Goal: Transaction & Acquisition: Obtain resource

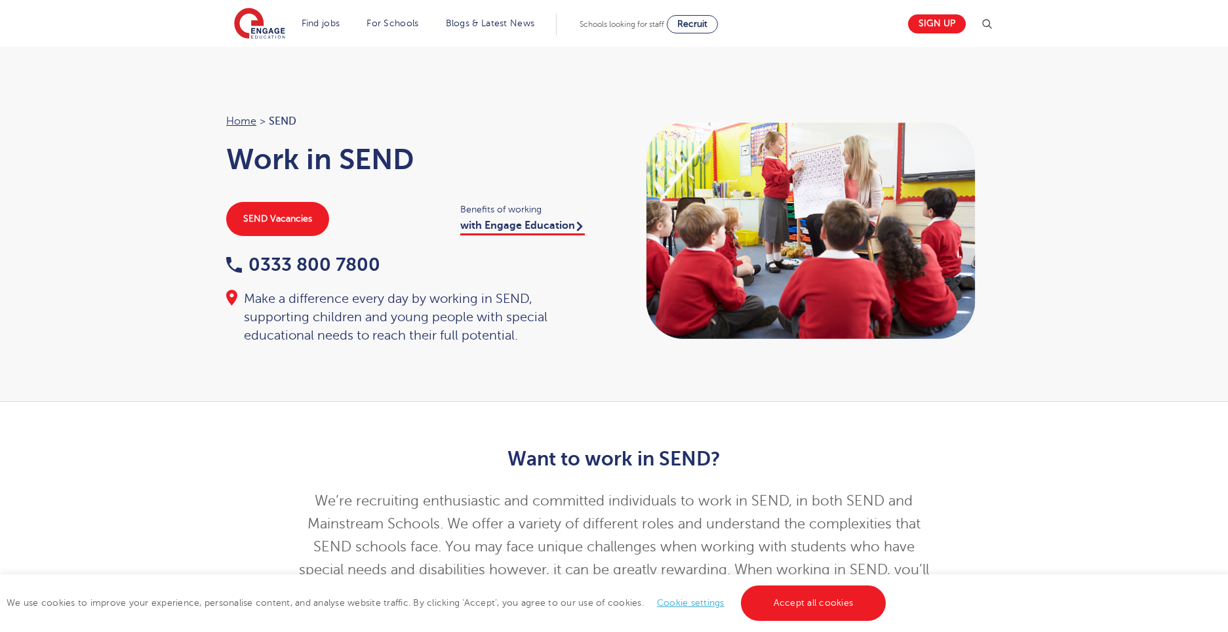
click at [677, 601] on link "Cookie settings" at bounding box center [691, 603] width 68 height 10
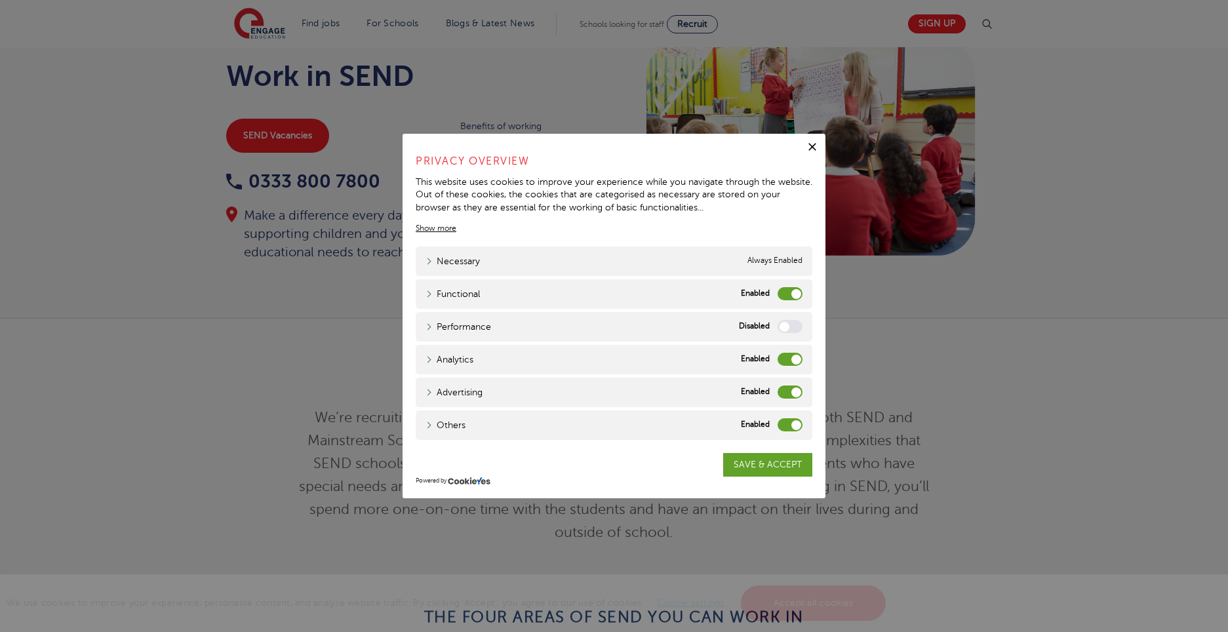
click at [797, 291] on label "Functional" at bounding box center [790, 293] width 25 height 13
click at [0, 0] on input "Functional" at bounding box center [0, 0] width 0 height 0
click at [786, 357] on label "Analytics" at bounding box center [790, 359] width 25 height 13
click at [0, 0] on input "Analytics" at bounding box center [0, 0] width 0 height 0
click at [782, 393] on label "Advertising" at bounding box center [790, 392] width 25 height 13
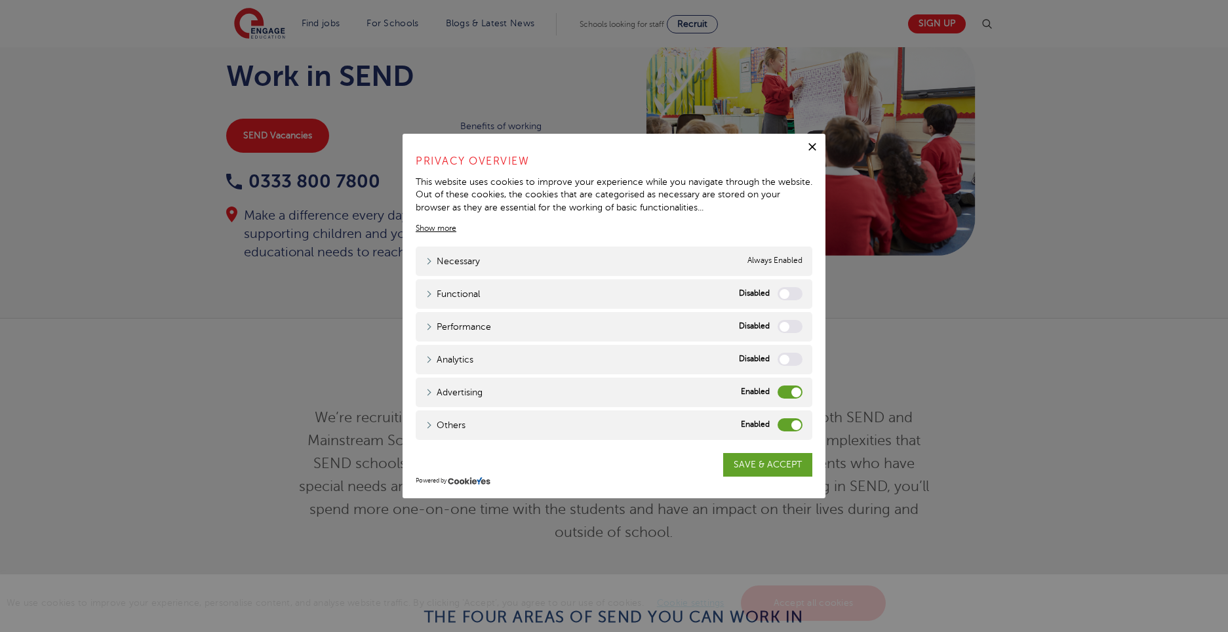
click at [0, 0] on input "Advertising" at bounding box center [0, 0] width 0 height 0
click at [786, 422] on label "Others" at bounding box center [790, 424] width 25 height 13
click at [0, 0] on input "Others" at bounding box center [0, 0] width 0 height 0
click at [775, 456] on link "SAVE & ACCEPT" at bounding box center [767, 465] width 89 height 24
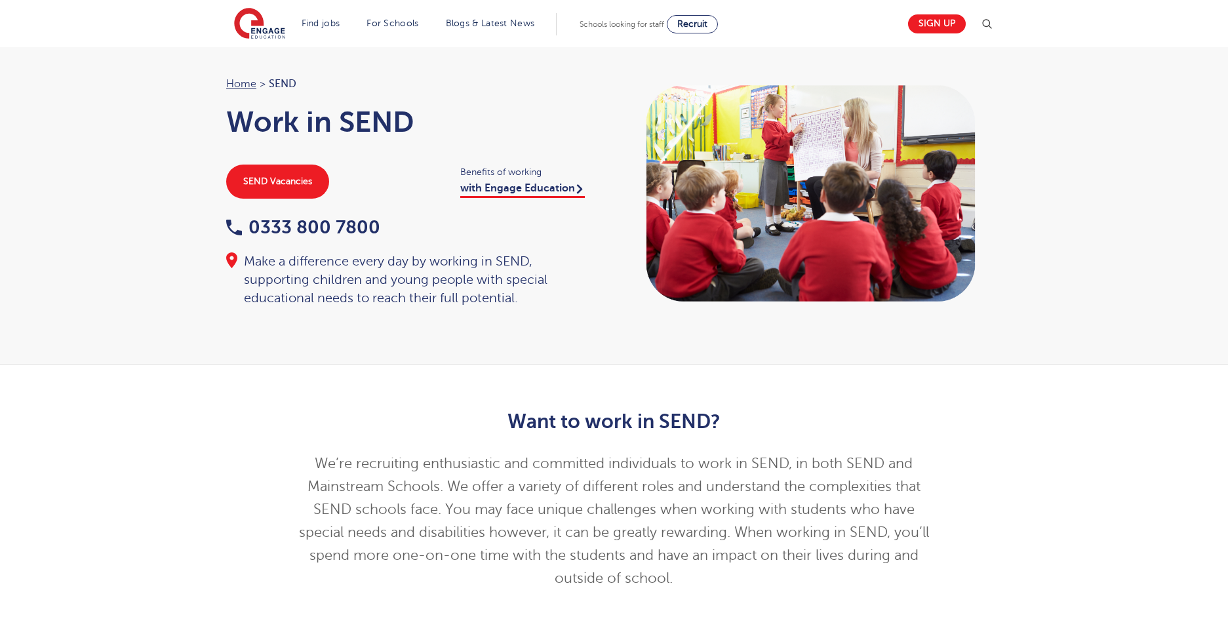
scroll to position [0, 0]
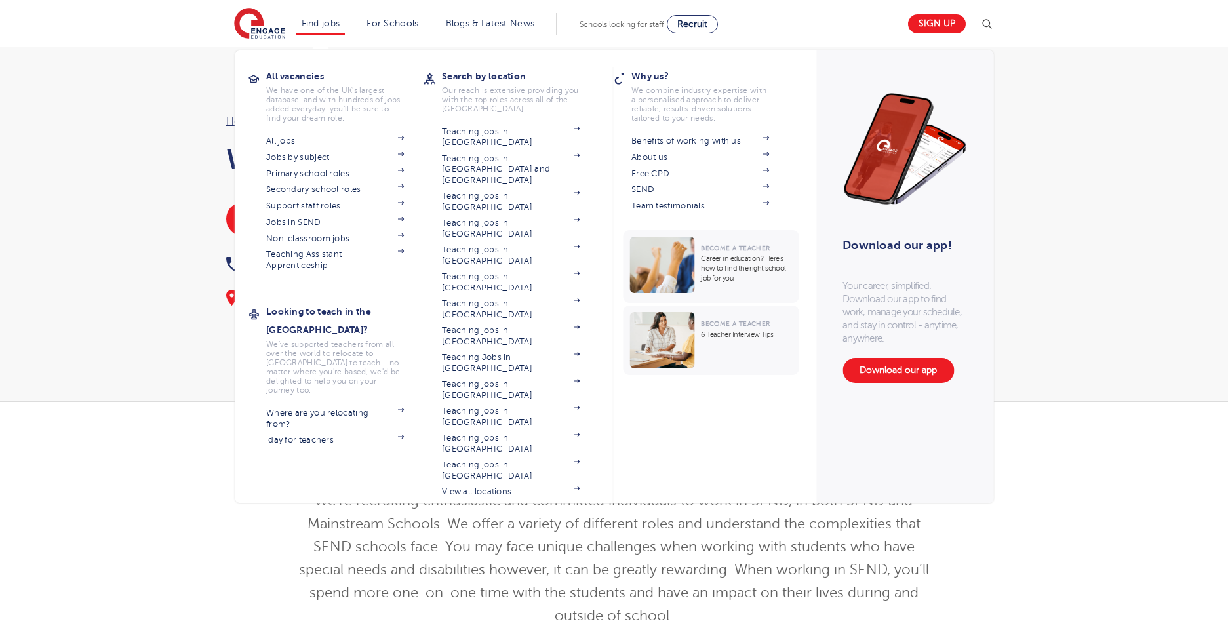
click at [287, 219] on link "Jobs in SEND" at bounding box center [335, 222] width 138 height 10
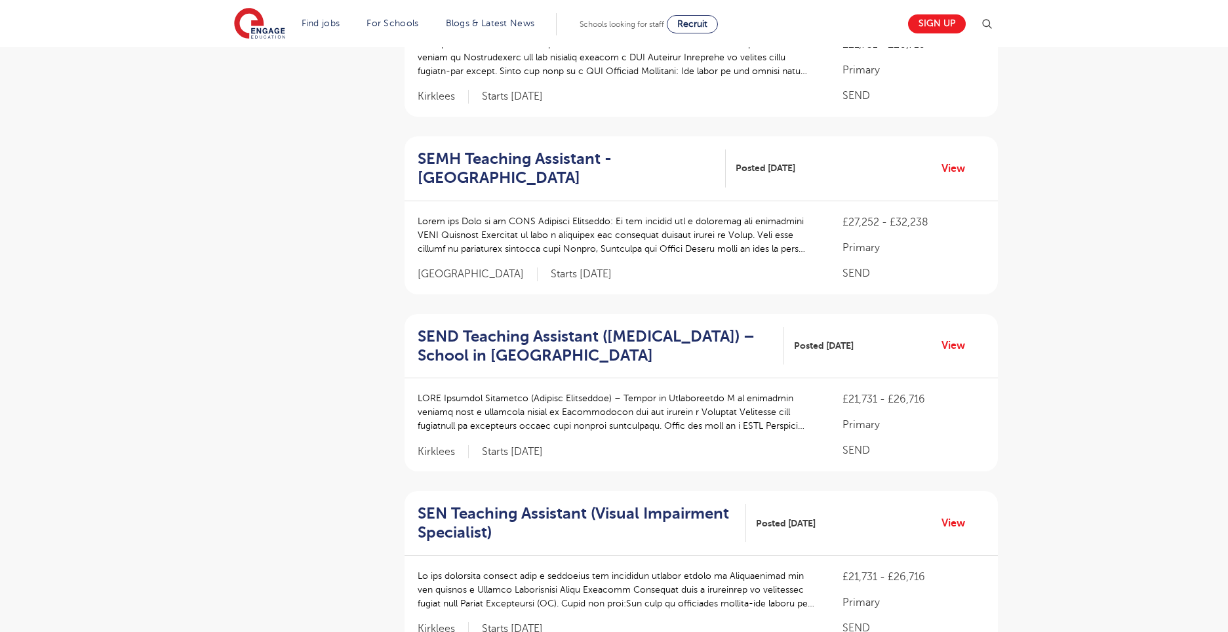
scroll to position [1372, 0]
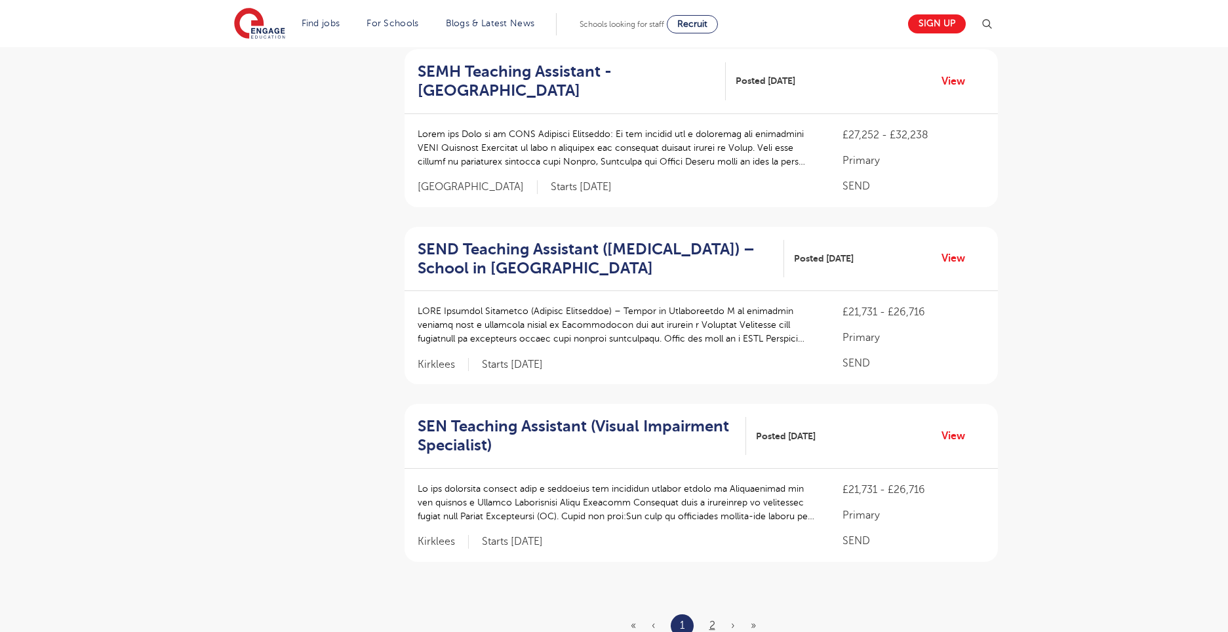
click at [710, 620] on link "2" at bounding box center [713, 626] width 6 height 12
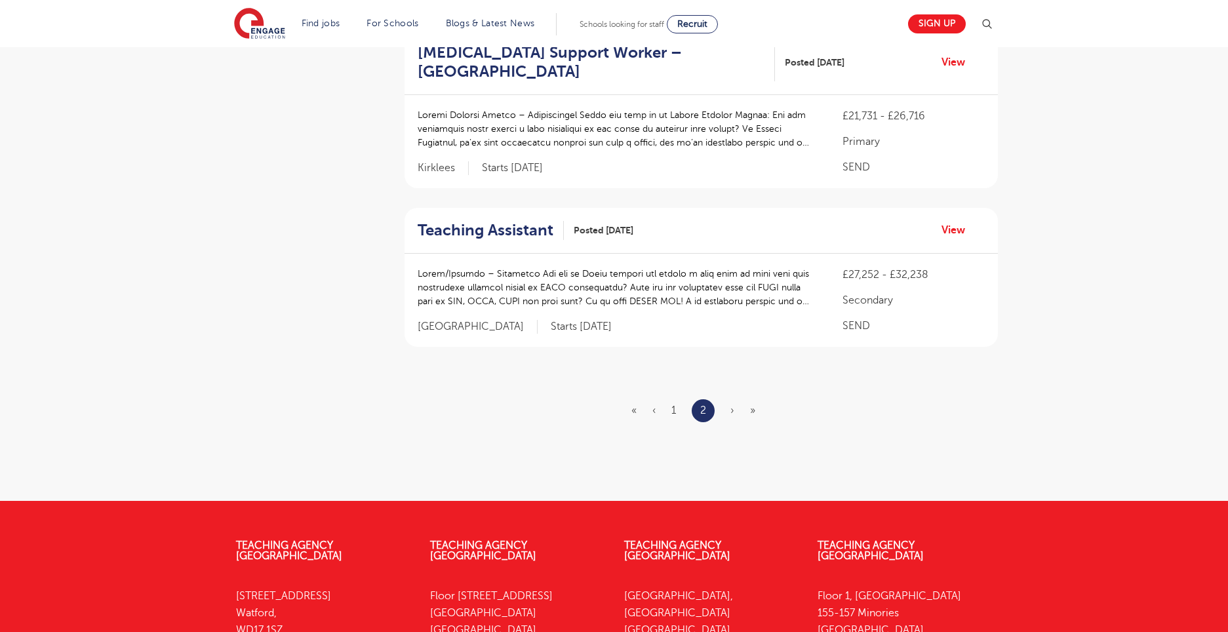
scroll to position [0, 0]
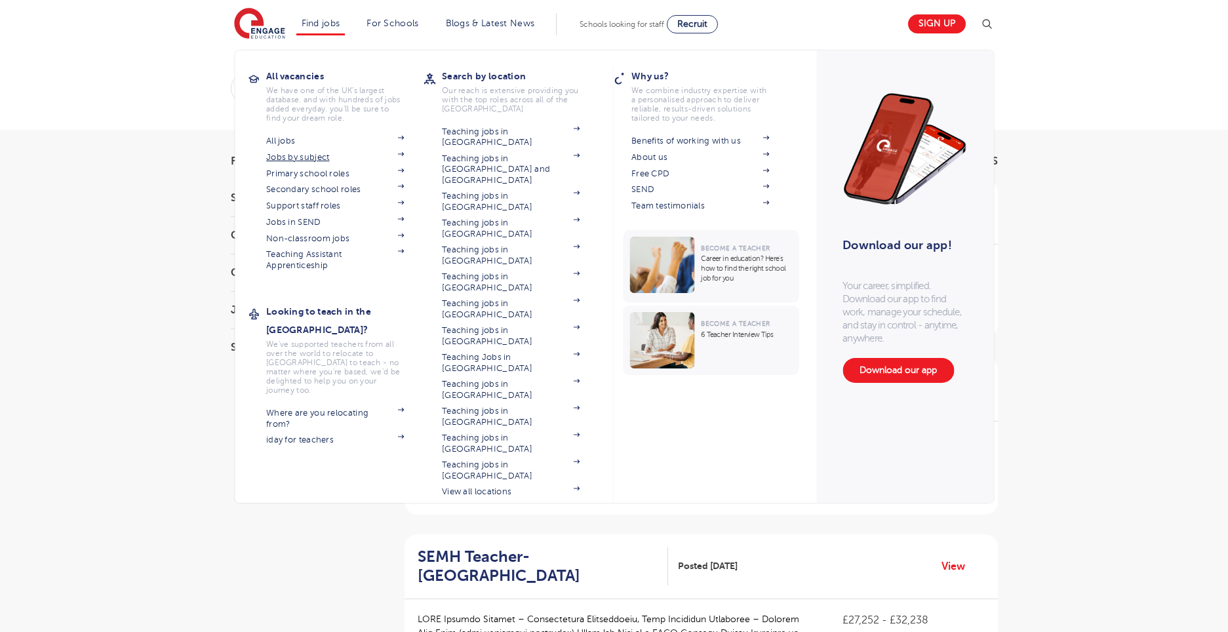
click at [305, 157] on link "Jobs by subject" at bounding box center [335, 157] width 138 height 10
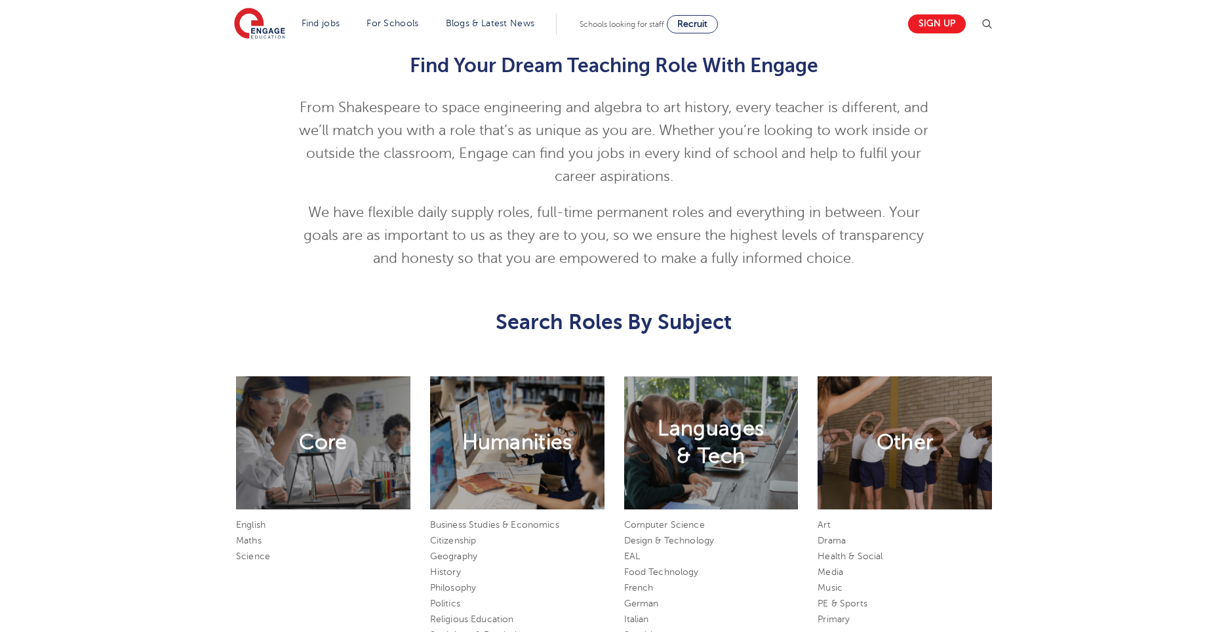
scroll to position [512, 0]
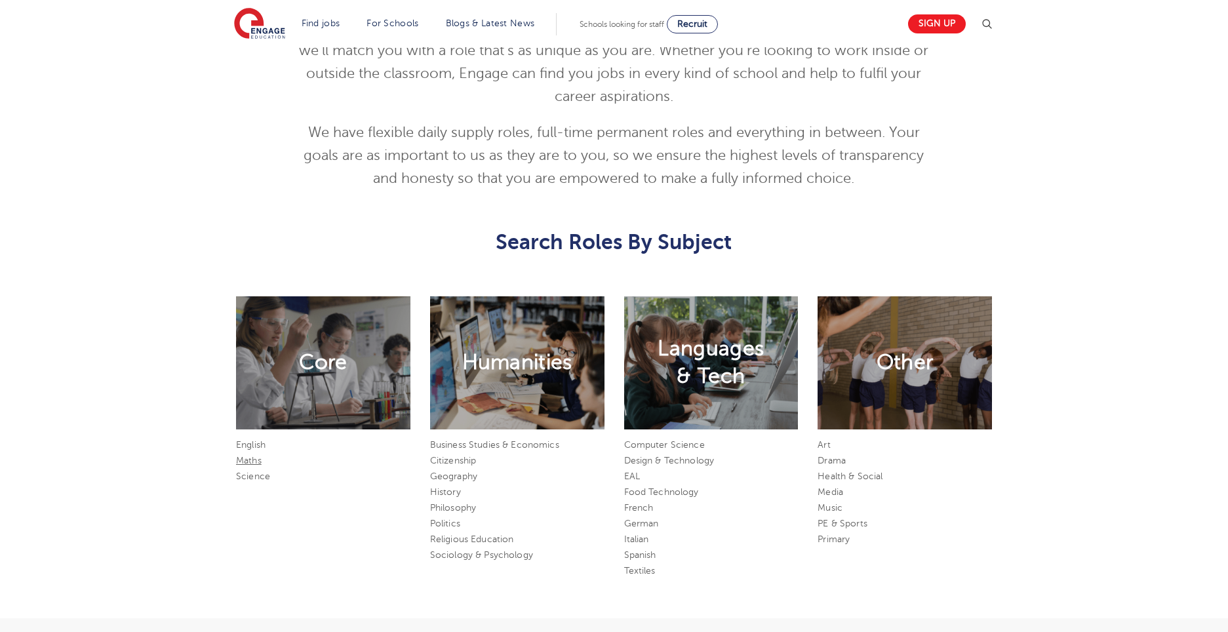
click at [253, 460] on link "Maths" at bounding box center [249, 461] width 26 height 10
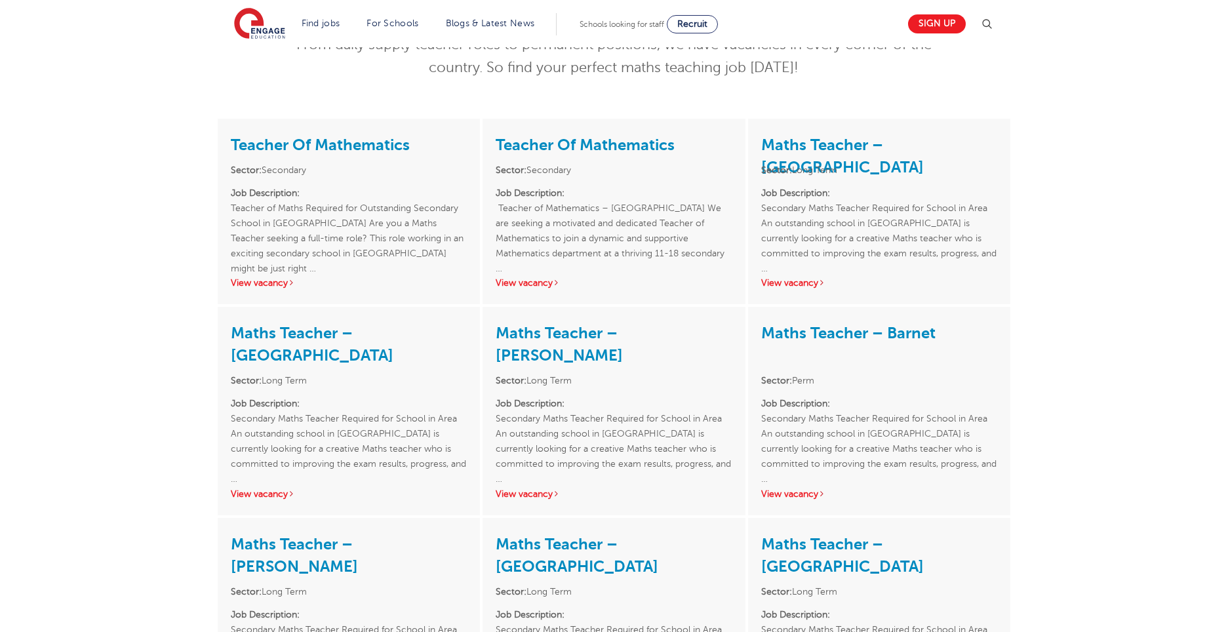
scroll to position [205, 0]
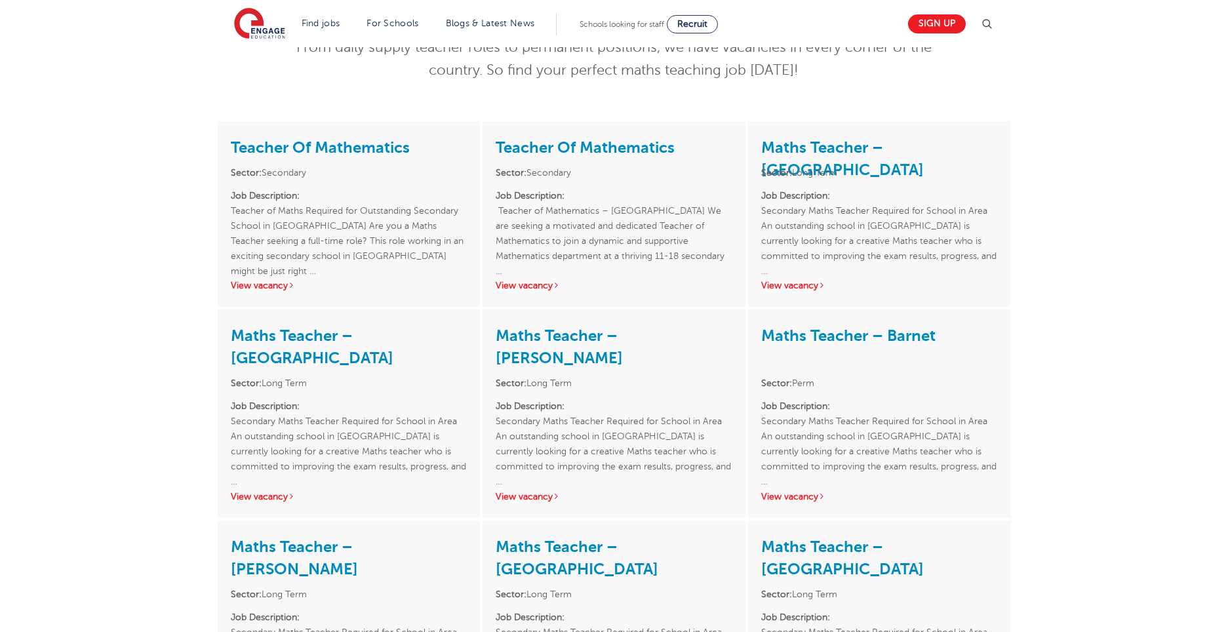
click at [283, 151] on link "Teacher Of Mathematics" at bounding box center [320, 147] width 179 height 18
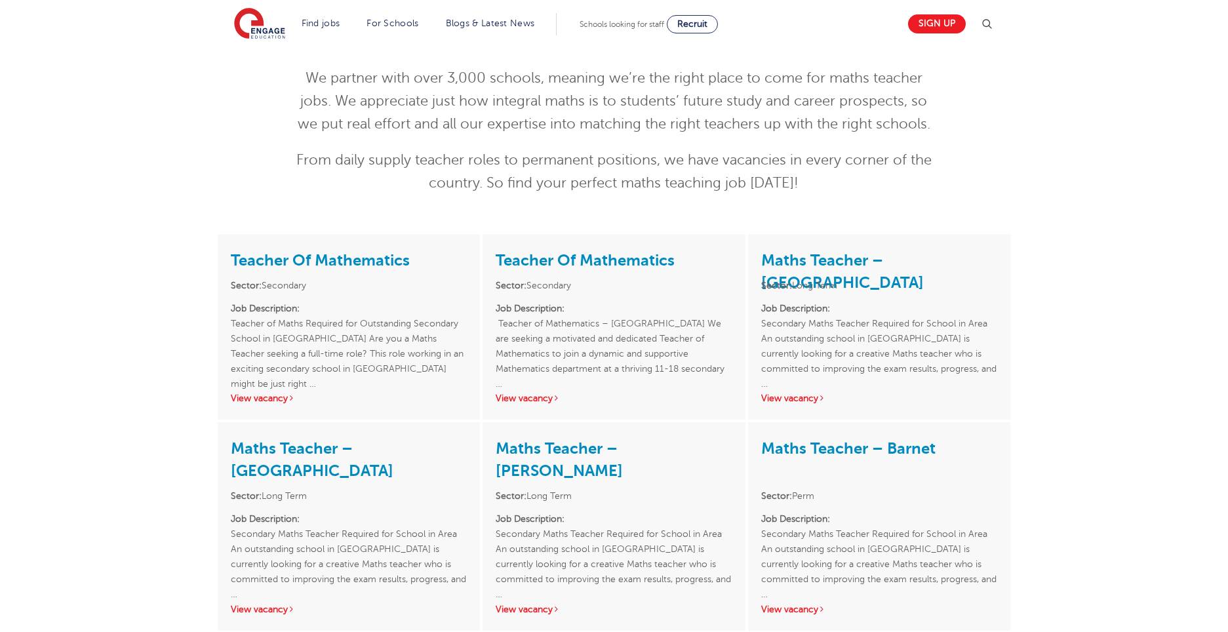
scroll to position [0, 0]
